Goal: Complete application form

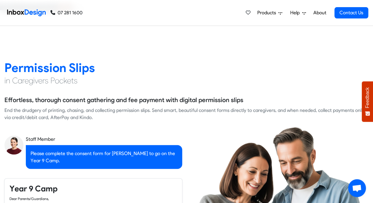
scroll to position [505, 0]
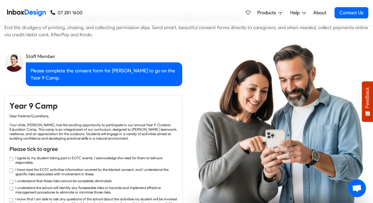
checkbox input "true"
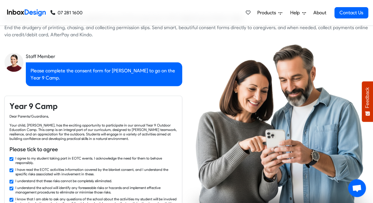
checkbox input "true"
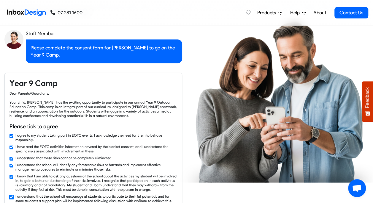
checkbox input "true"
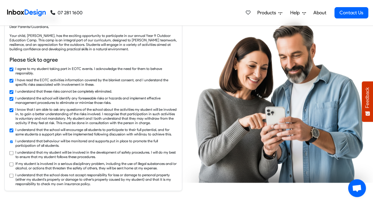
checkbox input "true"
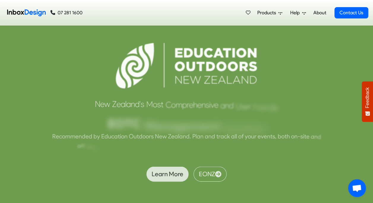
scroll to position [1456, 0]
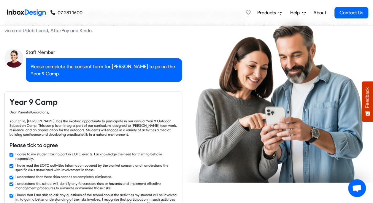
checkbox input "false"
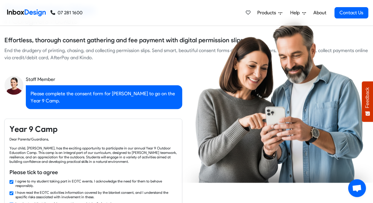
checkbox input "false"
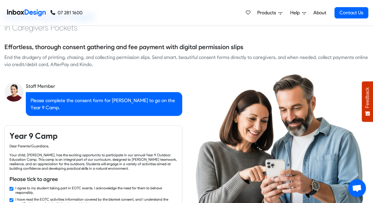
checkbox input "false"
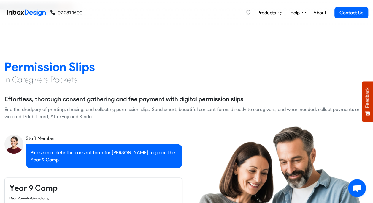
checkbox input "false"
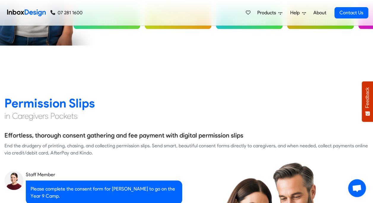
checkbox input "false"
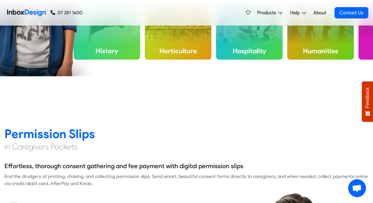
checkbox input "false"
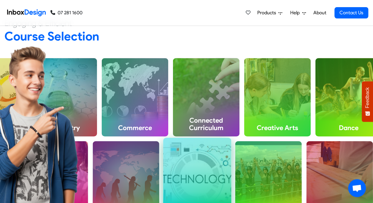
scroll to position [149, 0]
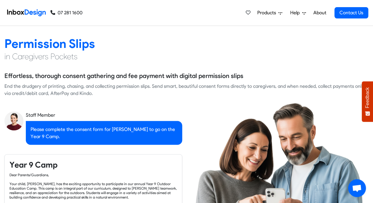
checkbox input "true"
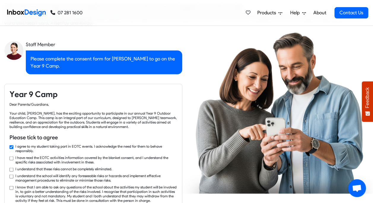
checkbox input "true"
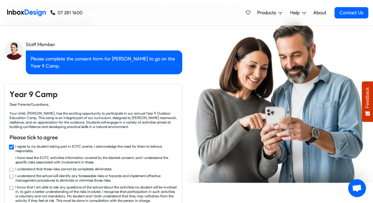
scroll to position [535, 0]
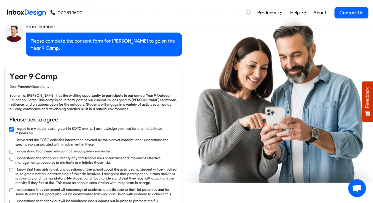
checkbox input "true"
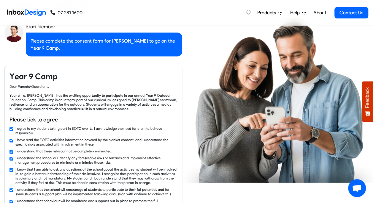
checkbox input "true"
click at [131, 41] on div "Please complete the consent form for [PERSON_NAME] to go on the Year 9 Camp." at bounding box center [104, 44] width 157 height 24
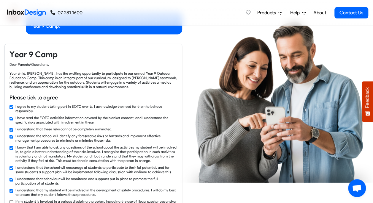
checkbox input "true"
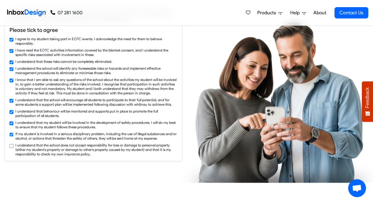
checkbox input "true"
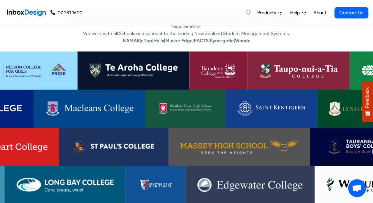
scroll to position [1188, 0]
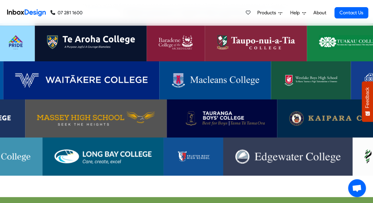
click at [109, 76] on img at bounding box center [81, 80] width 133 height 14
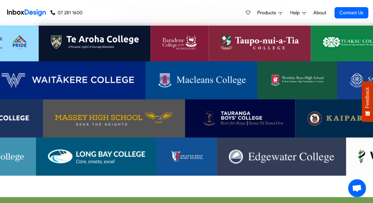
scroll to position [1159, 0]
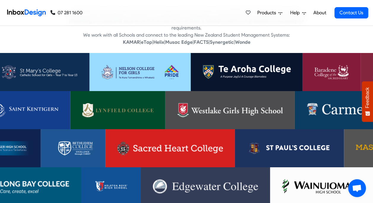
click at [328, 65] on img at bounding box center [332, 72] width 34 height 14
